Goal: Transaction & Acquisition: Purchase product/service

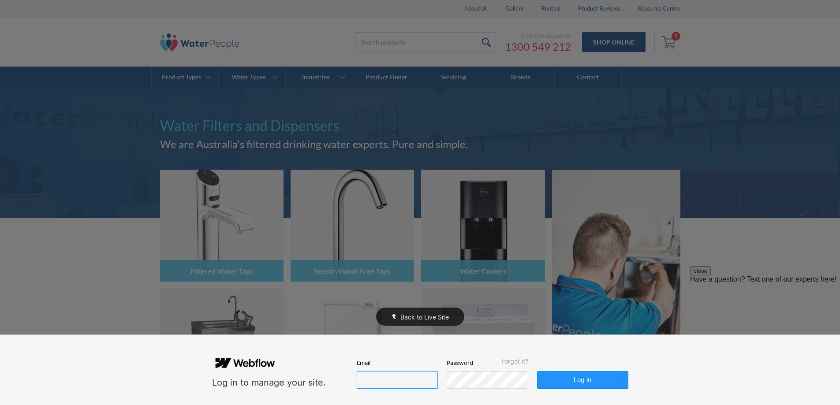
type input "john@waterpeople.com.au"
click at [141, 109] on div "Back to Live Site" at bounding box center [420, 202] width 840 height 405
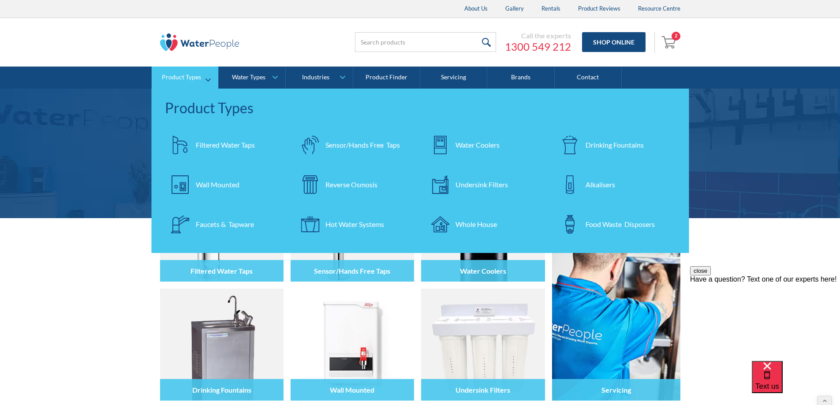
click at [175, 78] on div "Product Types" at bounding box center [181, 77] width 39 height 7
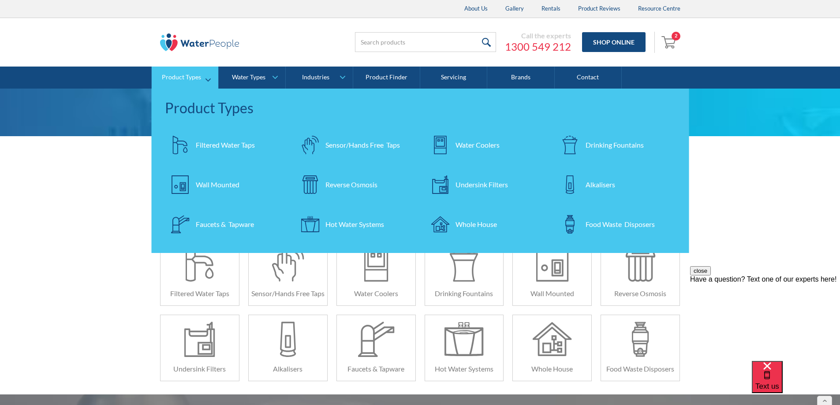
click at [464, 186] on div "Undersink Filters" at bounding box center [481, 184] width 52 height 11
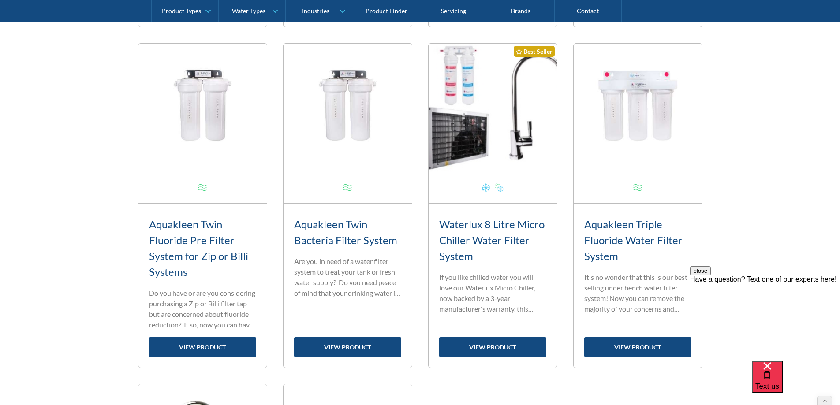
click at [711, 276] on button "close" at bounding box center [700, 270] width 21 height 9
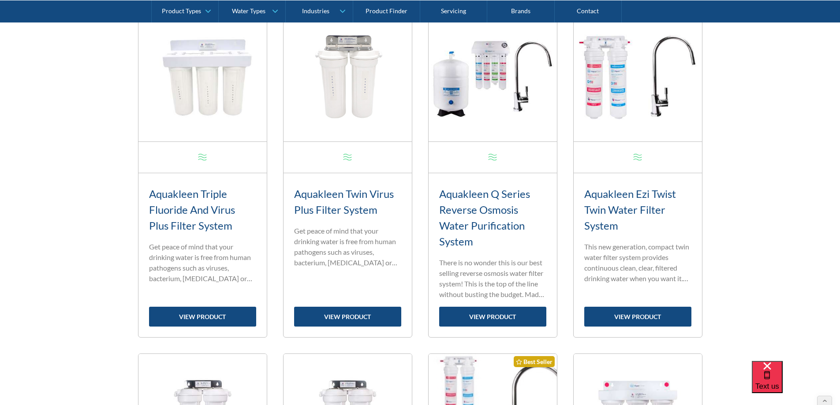
scroll to position [377, 0]
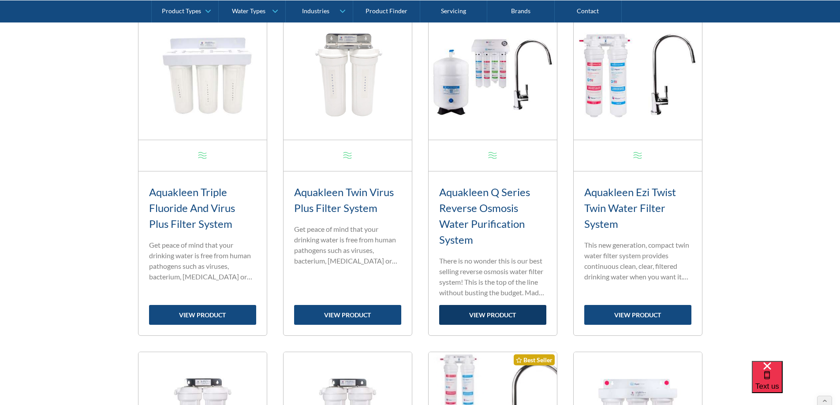
click at [485, 310] on link "view product" at bounding box center [492, 315] width 107 height 20
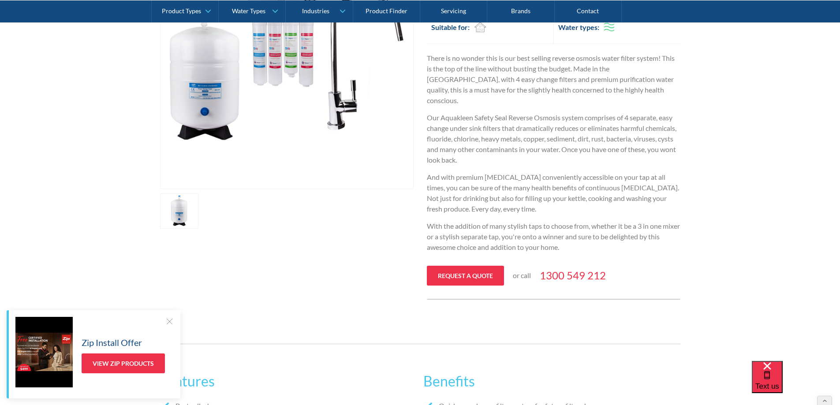
click at [170, 317] on div "Zip Install Offer View Zip Products" at bounding box center [94, 354] width 174 height 88
click at [172, 322] on div at bounding box center [169, 321] width 9 height 9
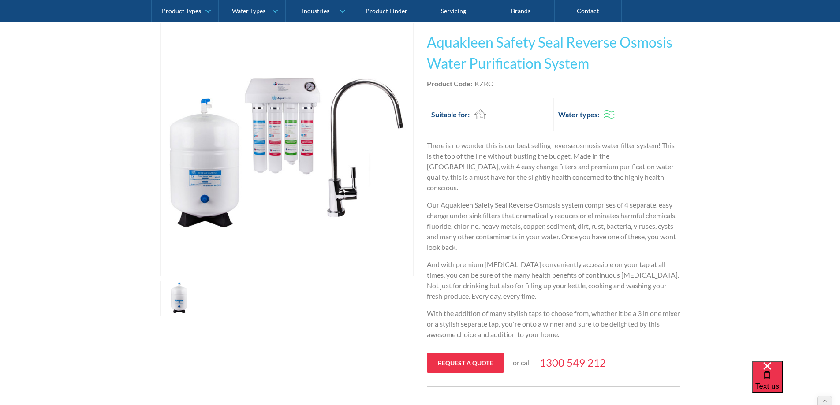
scroll to position [176, 0]
